Goal: Task Accomplishment & Management: Manage account settings

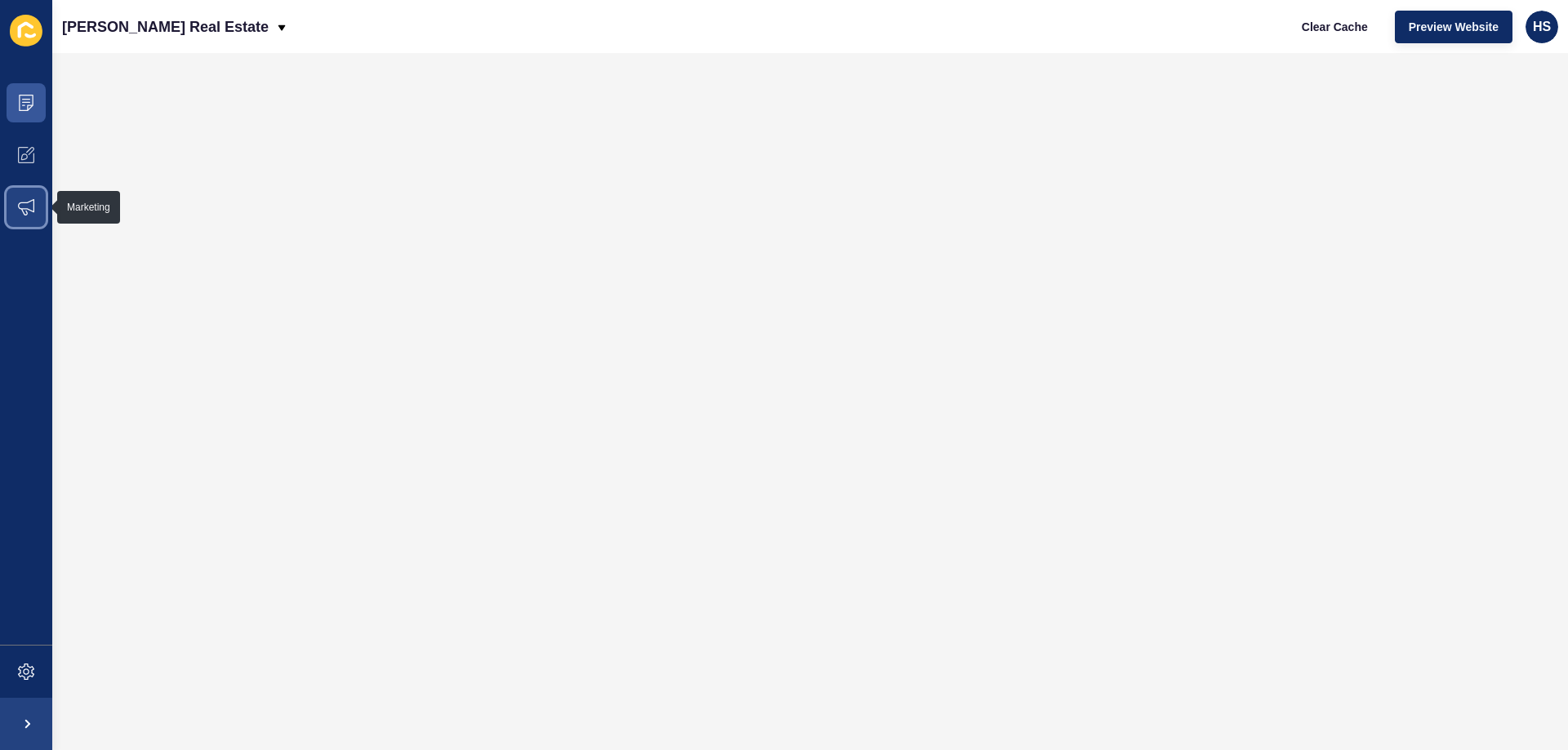
click at [31, 207] on icon at bounding box center [25, 206] width 16 height 16
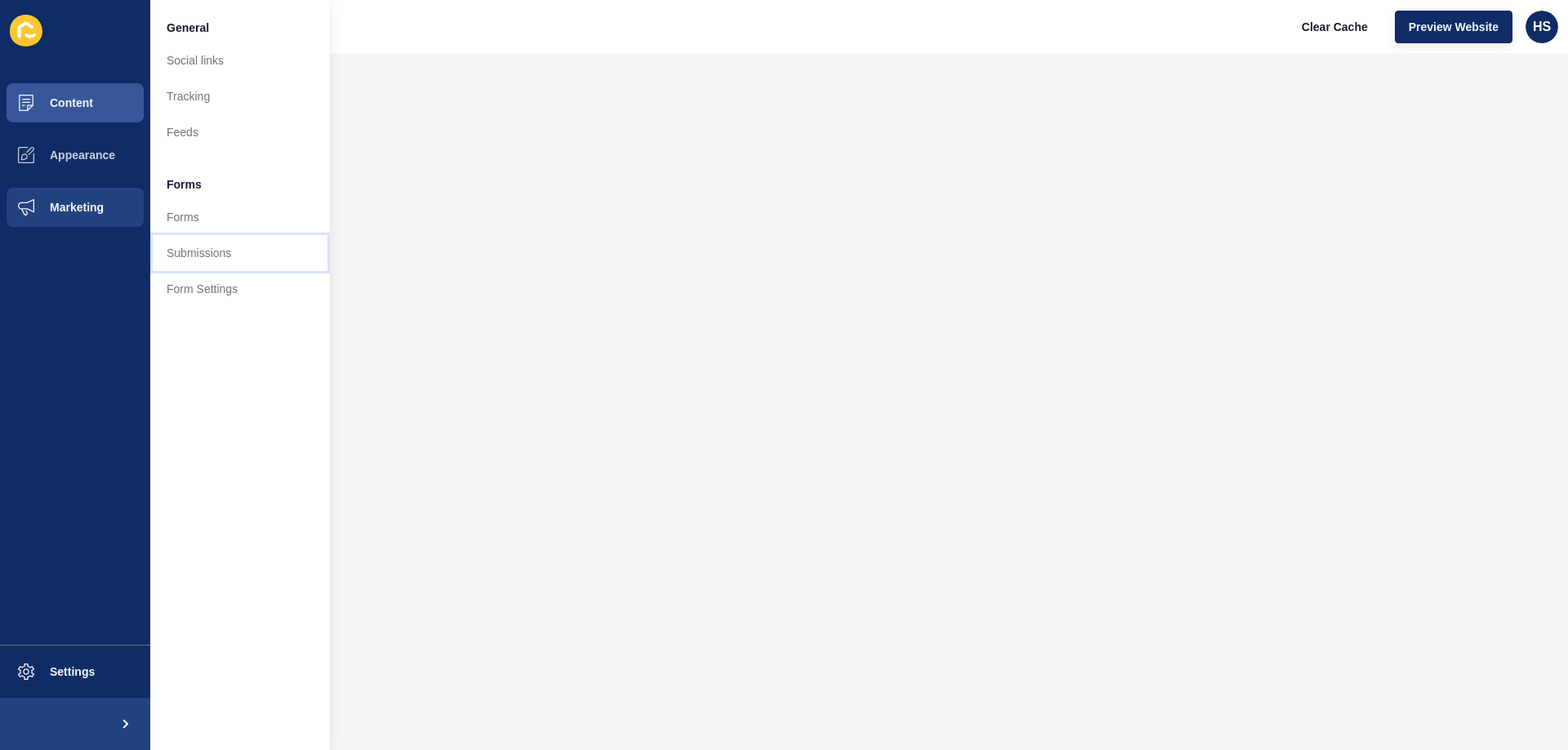
click at [221, 252] on link "Submissions" at bounding box center [239, 253] width 180 height 36
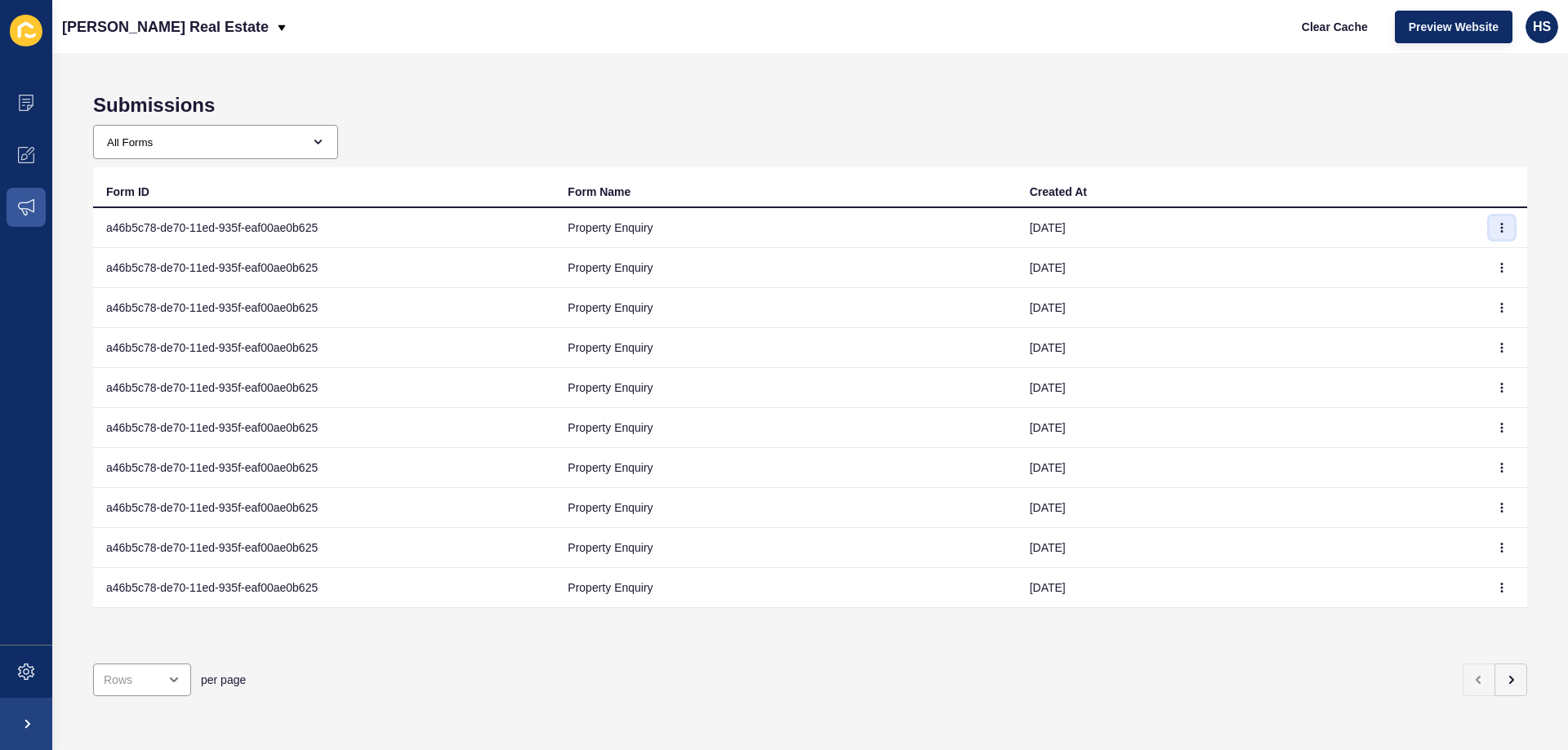
click at [1489, 236] on button "button" at bounding box center [1501, 228] width 24 height 23
click at [1446, 261] on link "View" at bounding box center [1444, 260] width 114 height 36
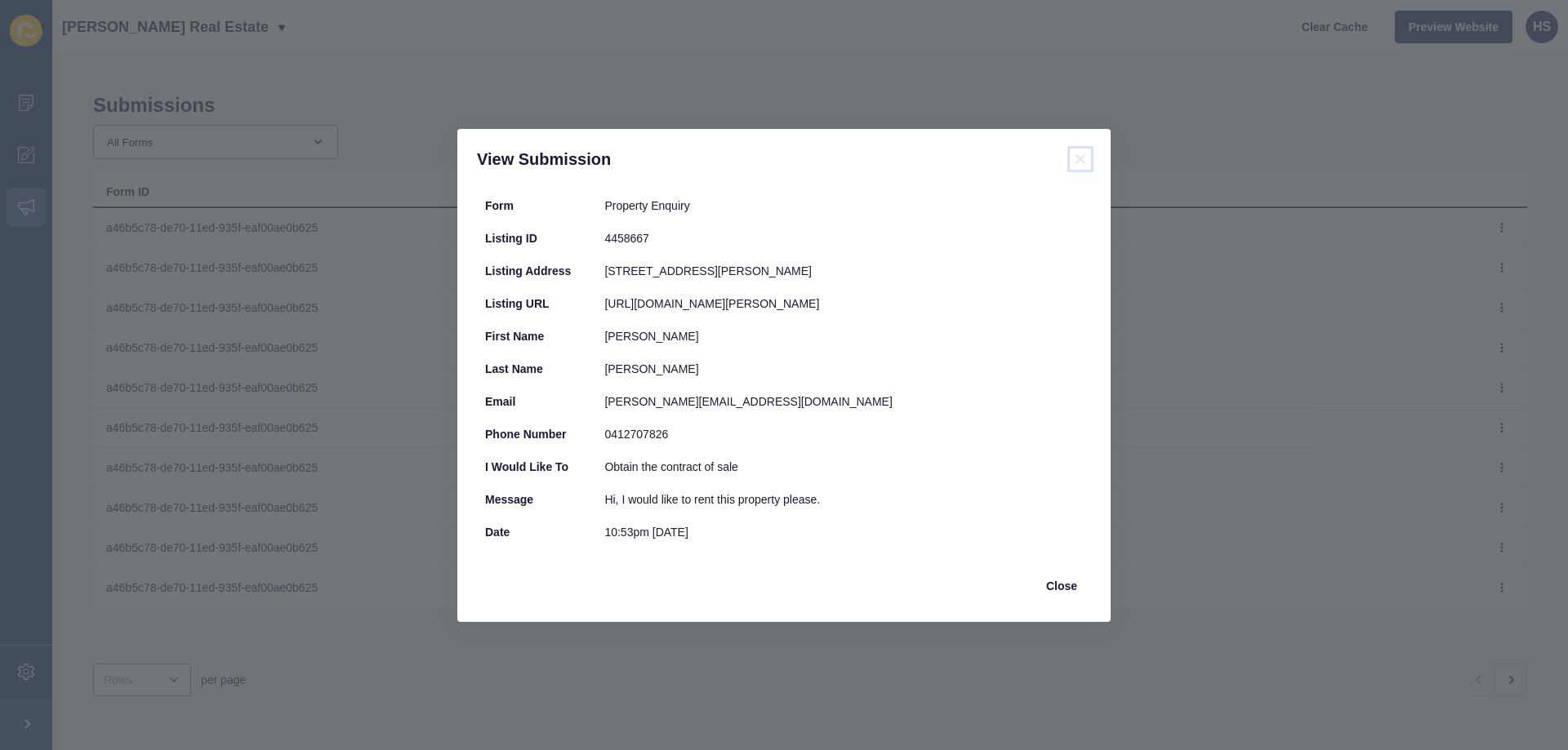
click at [1081, 157] on icon at bounding box center [1080, 159] width 9 height 9
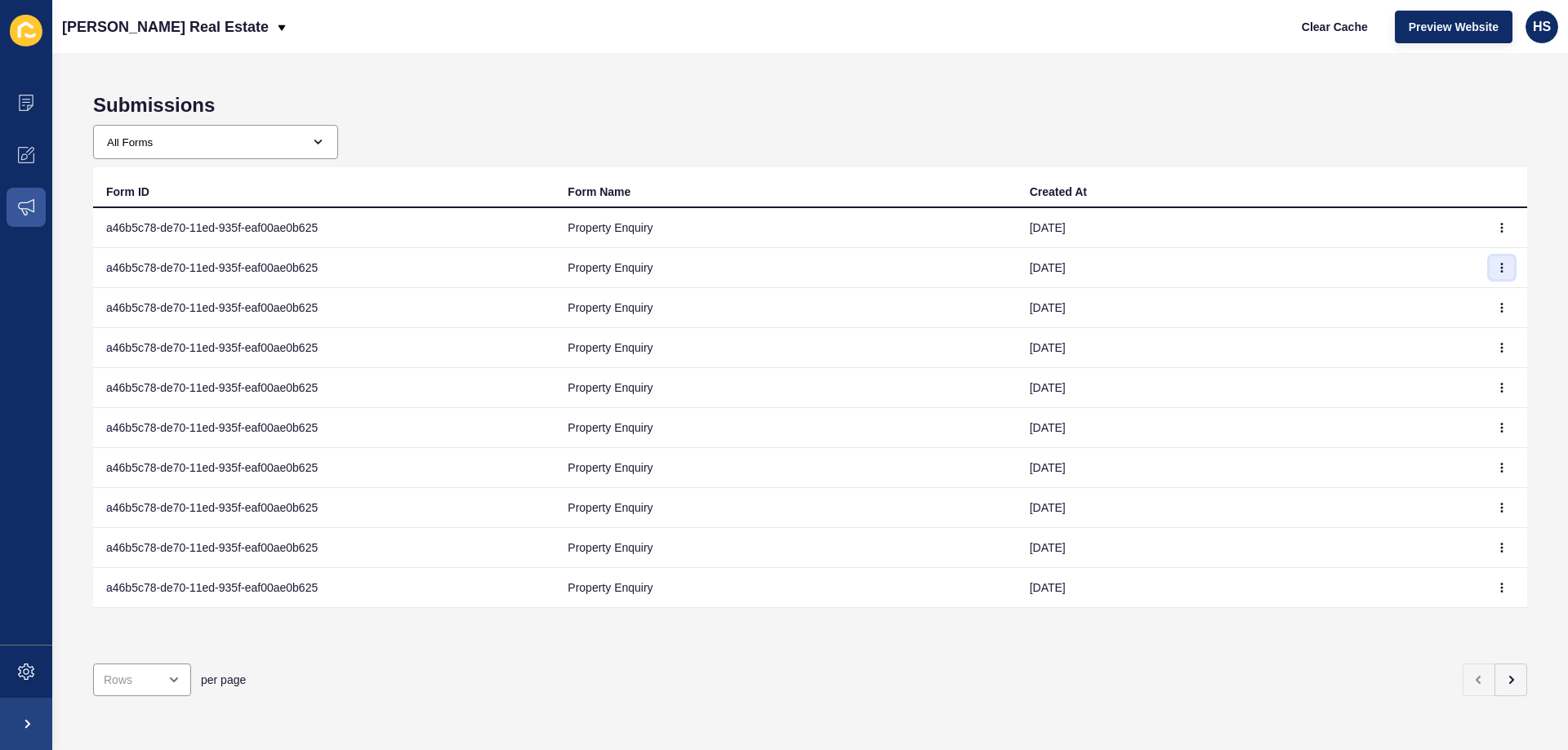
click at [1496, 265] on icon "button" at bounding box center [1501, 268] width 9 height 9
click at [1447, 294] on link "View" at bounding box center [1444, 301] width 114 height 36
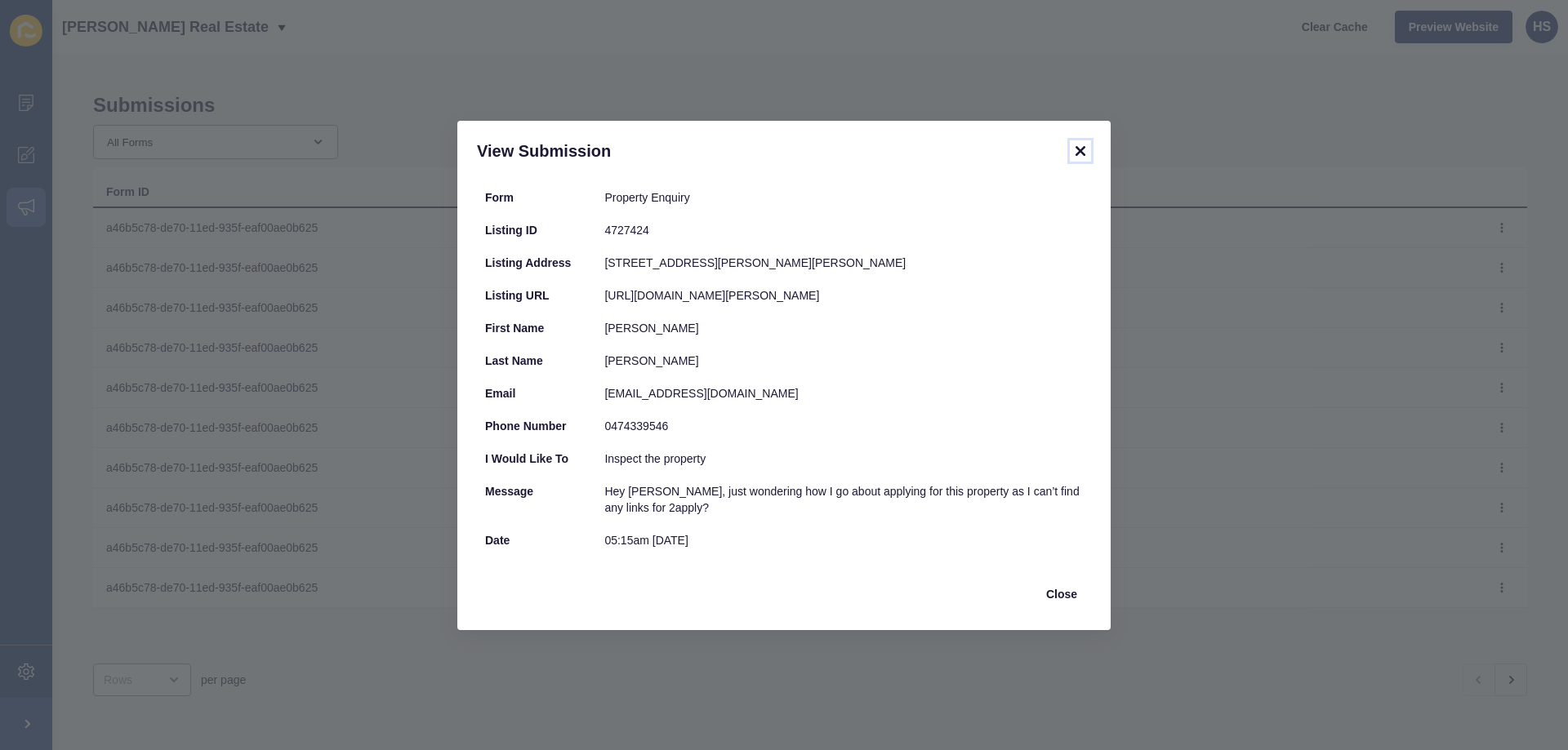
click at [1084, 147] on icon at bounding box center [1080, 151] width 9 height 9
